Goal: Information Seeking & Learning: Learn about a topic

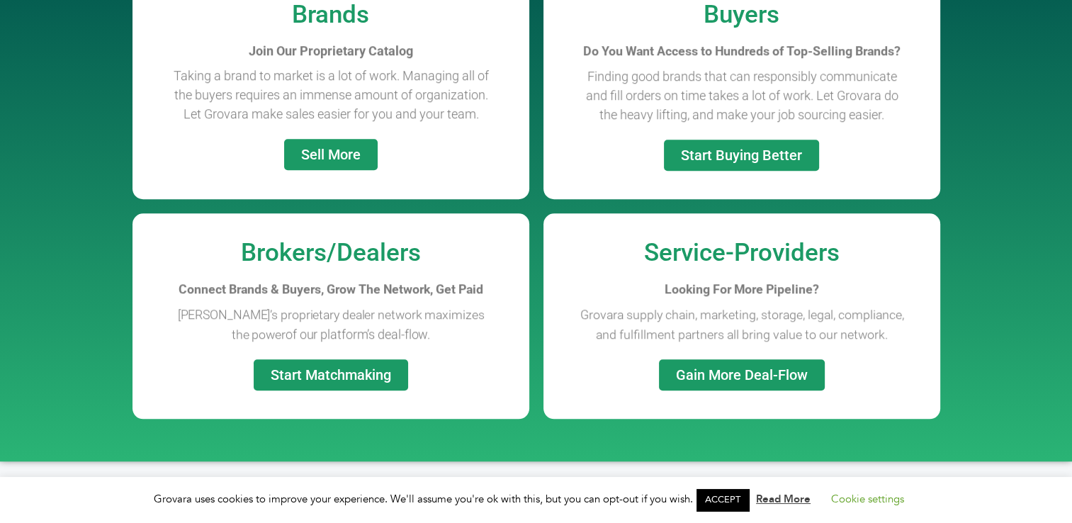
scroll to position [1162, 0]
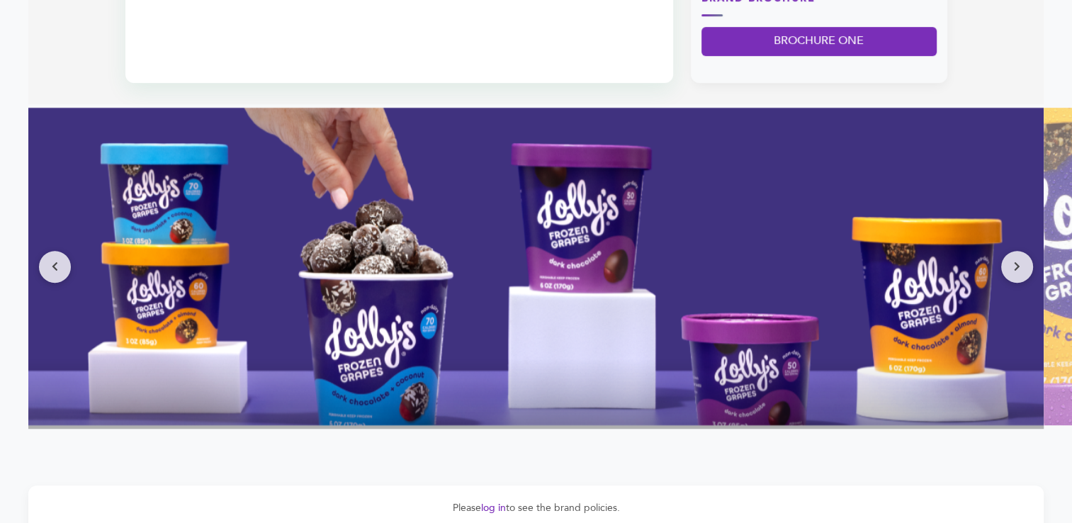
scroll to position [878, 0]
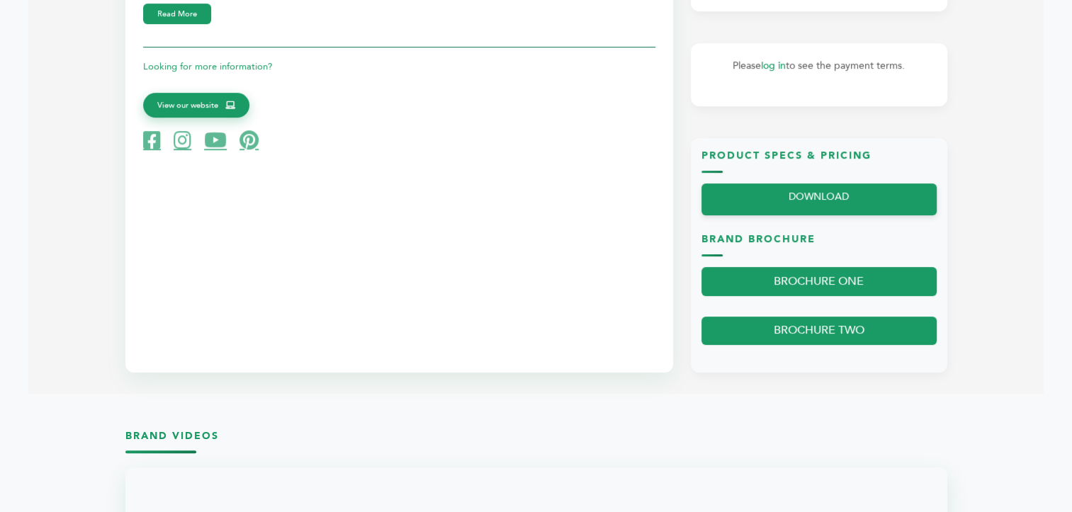
scroll to position [175, 0]
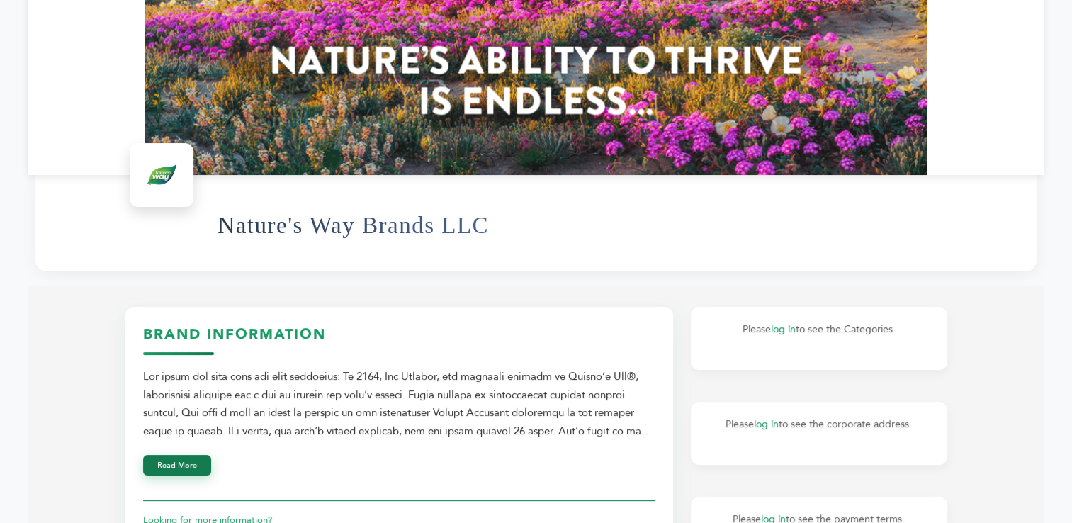
click at [173, 463] on button "Read More" at bounding box center [177, 465] width 68 height 21
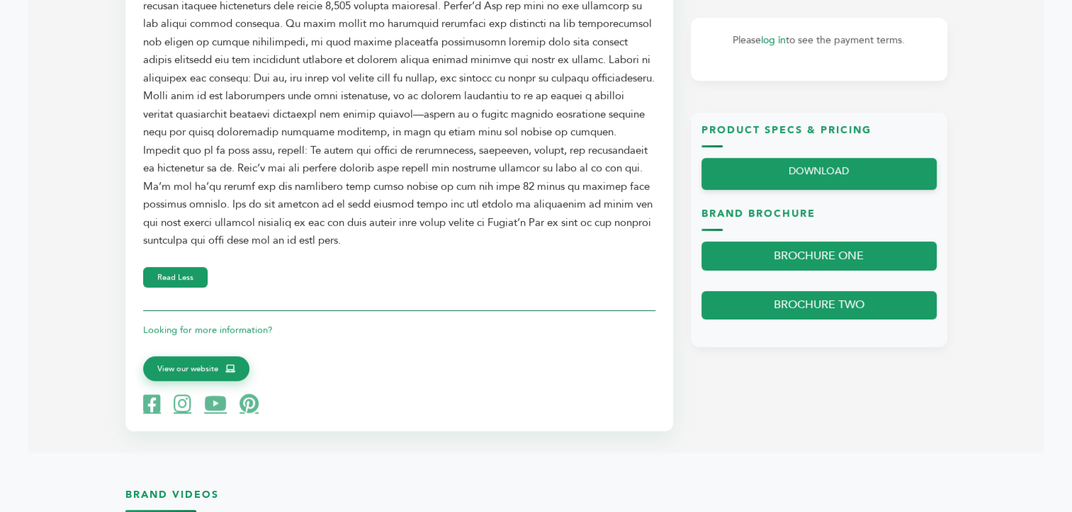
scroll to position [657, 0]
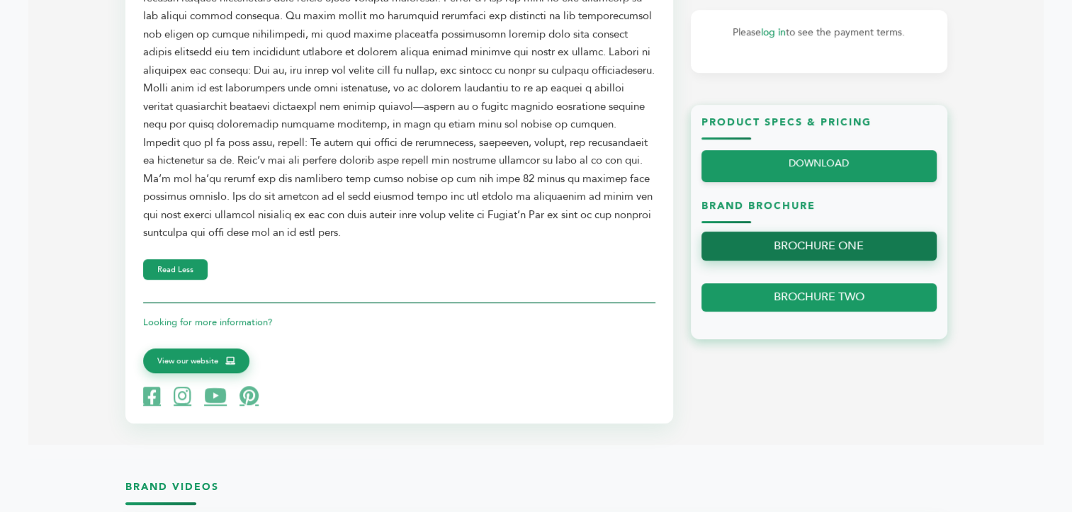
click at [844, 253] on link "BROCHURE ONE" at bounding box center [818, 246] width 235 height 29
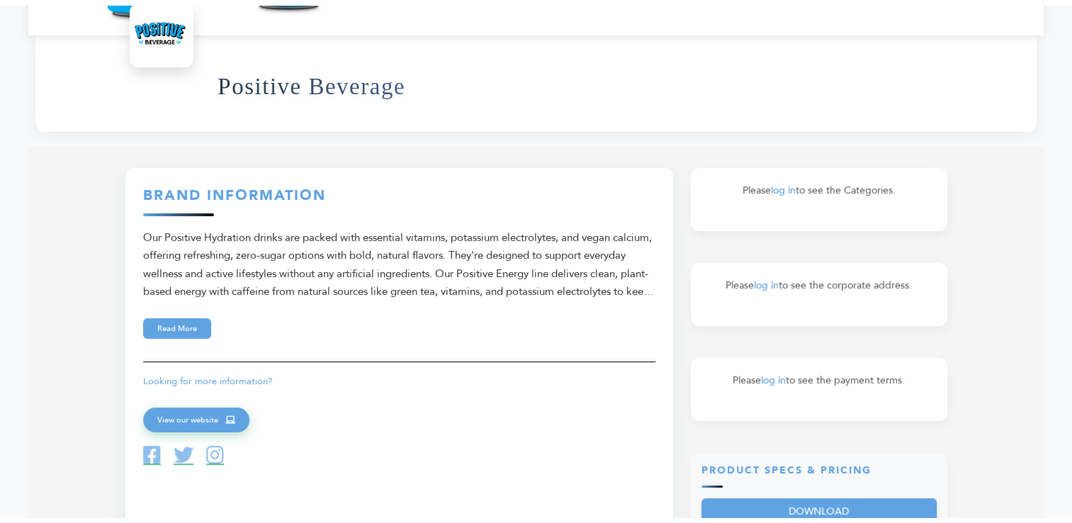
scroll to position [340, 0]
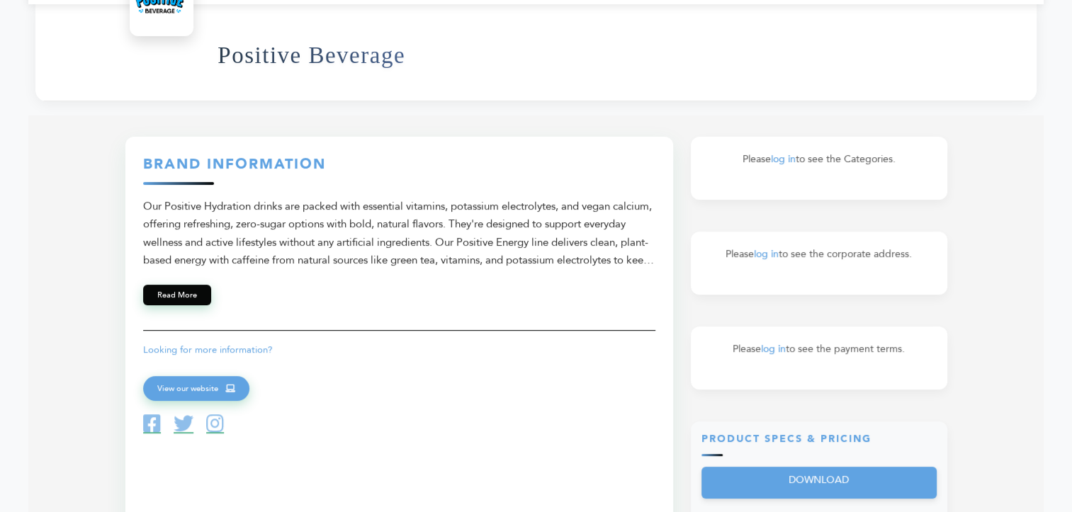
click at [181, 296] on button "Read More" at bounding box center [177, 295] width 68 height 21
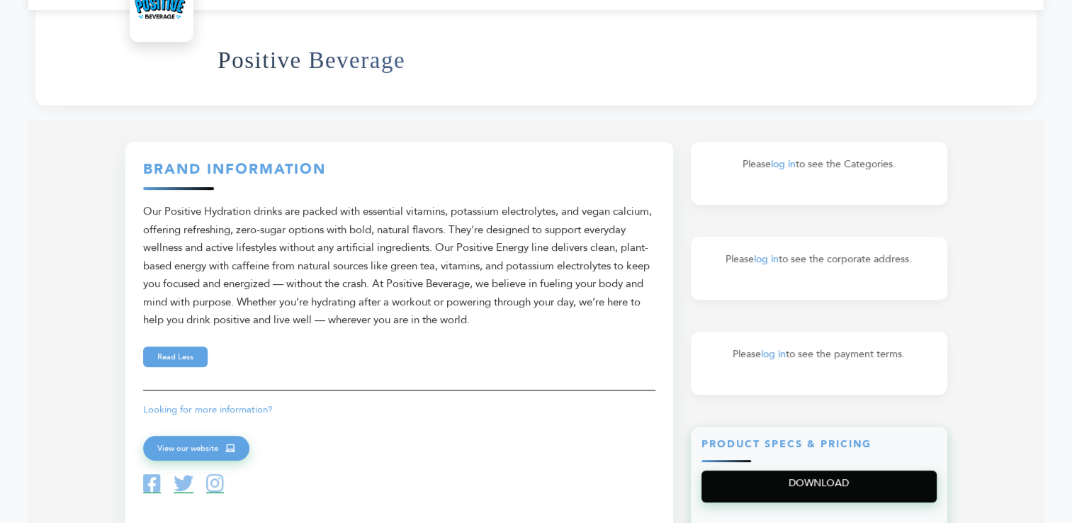
click at [757, 494] on link "DOWNLOAD" at bounding box center [818, 486] width 235 height 32
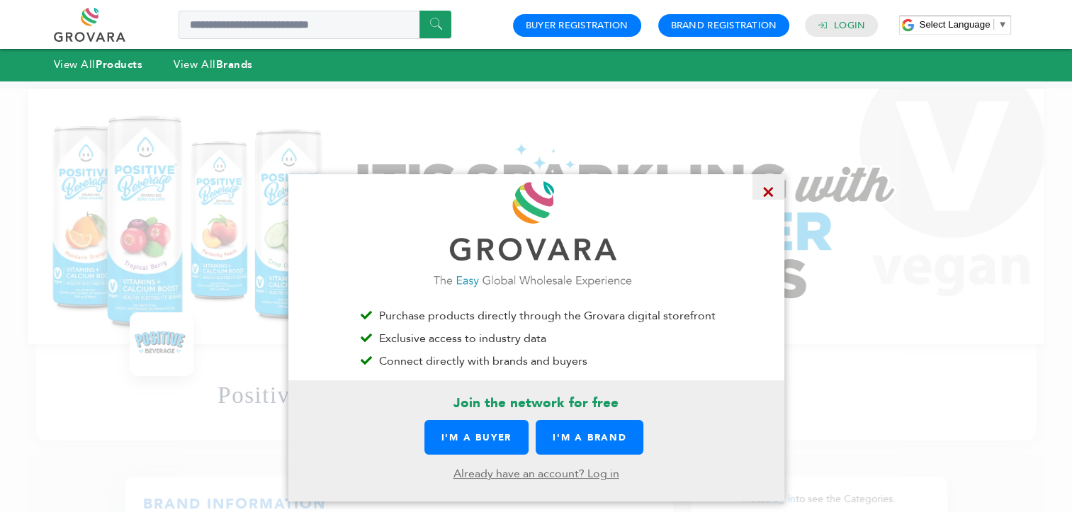
click at [768, 193] on span "×" at bounding box center [768, 187] width 32 height 26
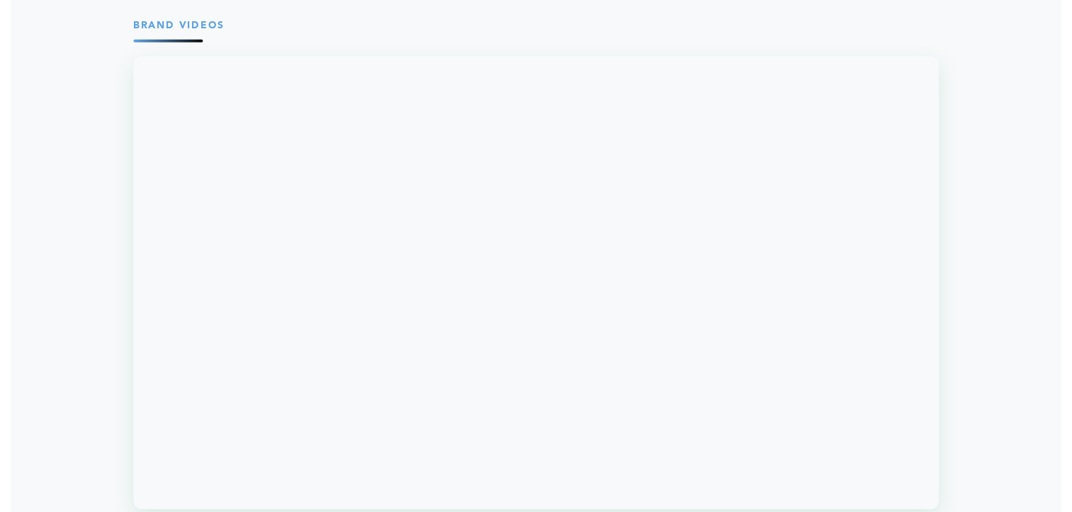
scroll to position [1105, 0]
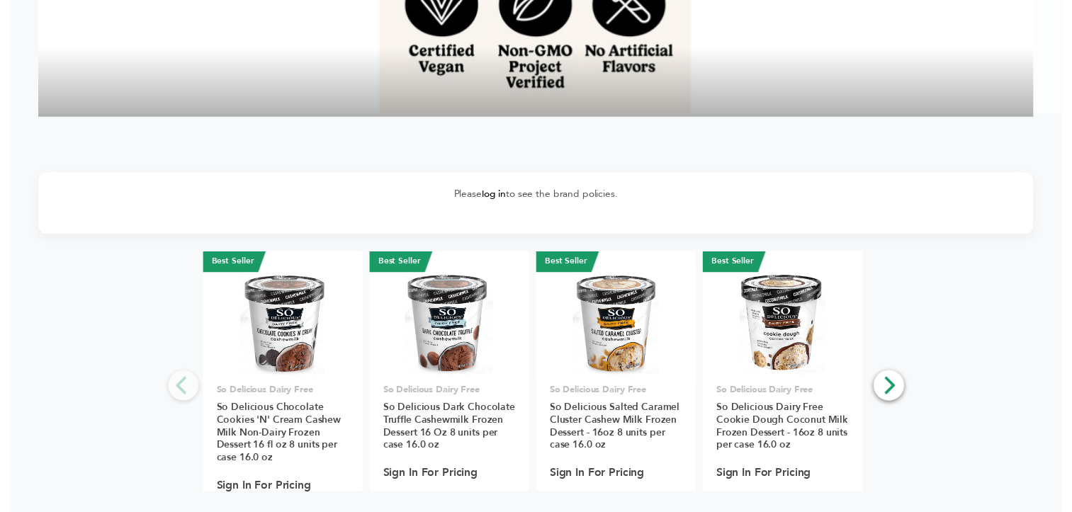
scroll to position [2311, 0]
